Goal: Entertainment & Leisure: Consume media (video, audio)

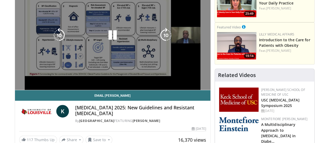
scroll to position [61, 0]
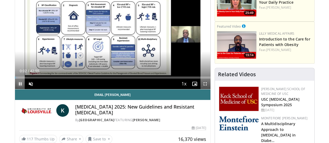
click at [20, 84] on span "Video Player" at bounding box center [20, 84] width 11 height 11
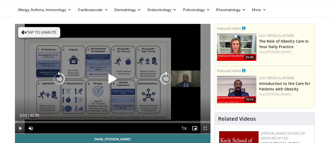
scroll to position [0, 0]
